Goal: Navigation & Orientation: Find specific page/section

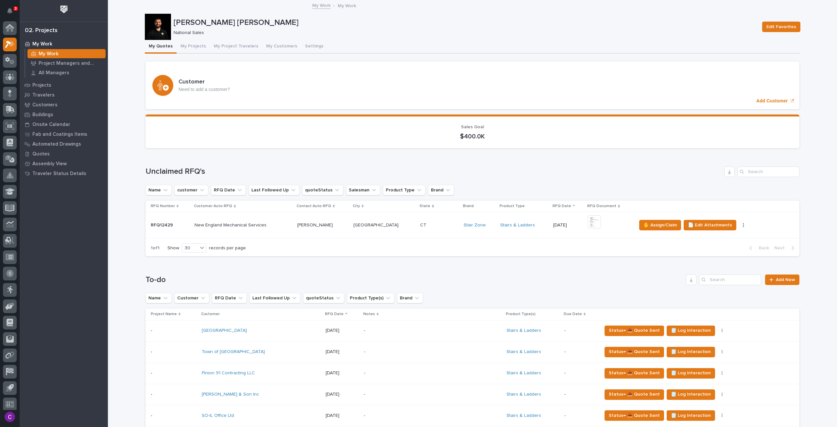
scroll to position [4, 0]
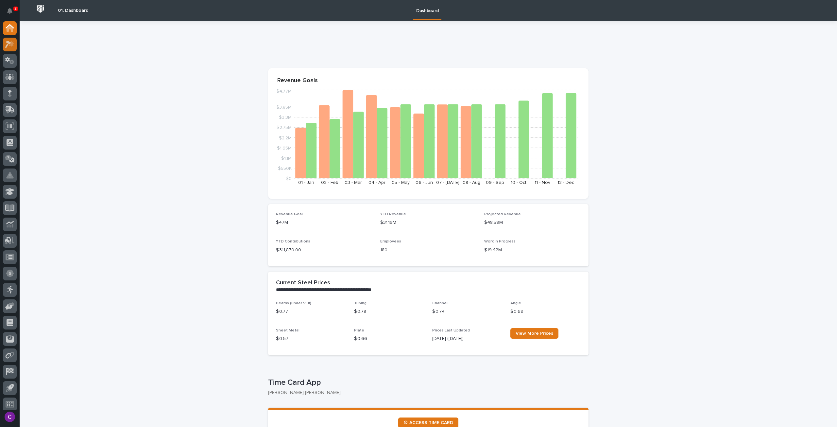
click at [10, 42] on icon at bounding box center [8, 44] width 6 height 7
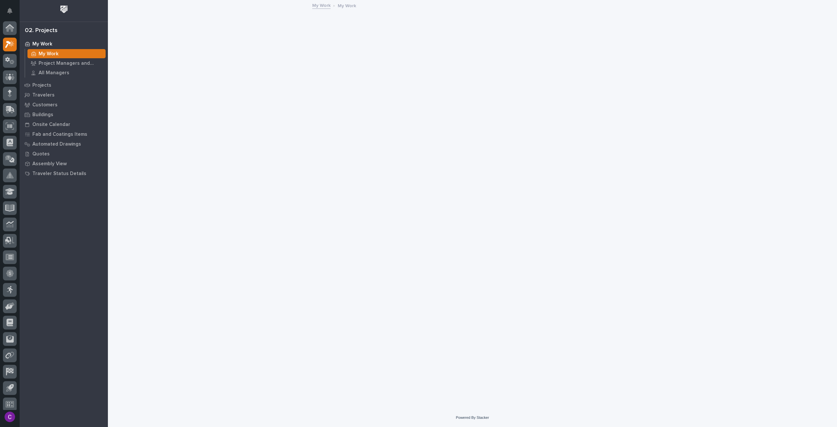
scroll to position [4, 0]
